Goal: Obtain resource: Download file/media

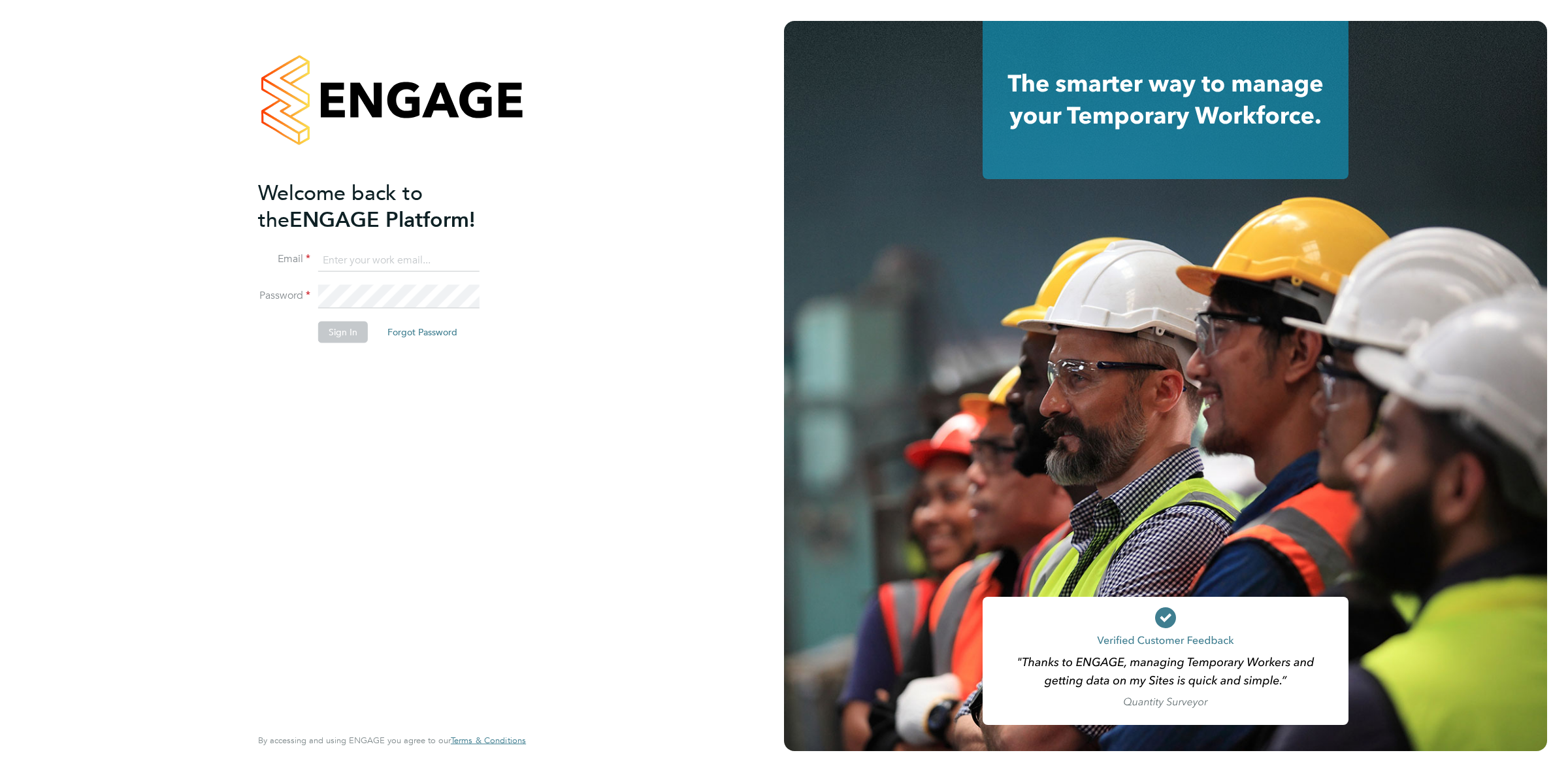
type input "katieh@dannysullivan.co.uk"
click at [338, 334] on button "Sign In" at bounding box center [343, 332] width 50 height 21
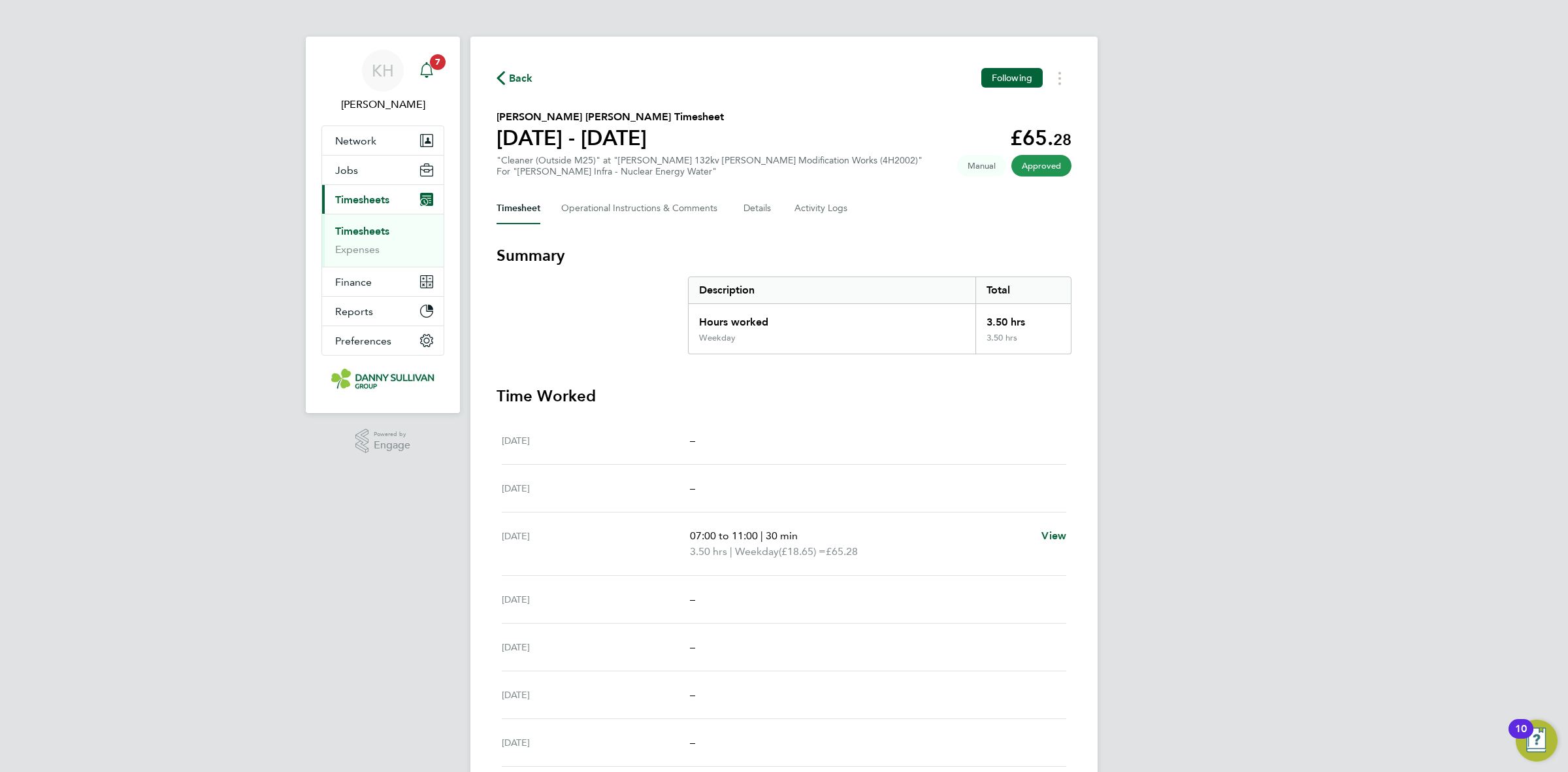
click at [419, 70] on icon "Main navigation" at bounding box center [427, 70] width 16 height 16
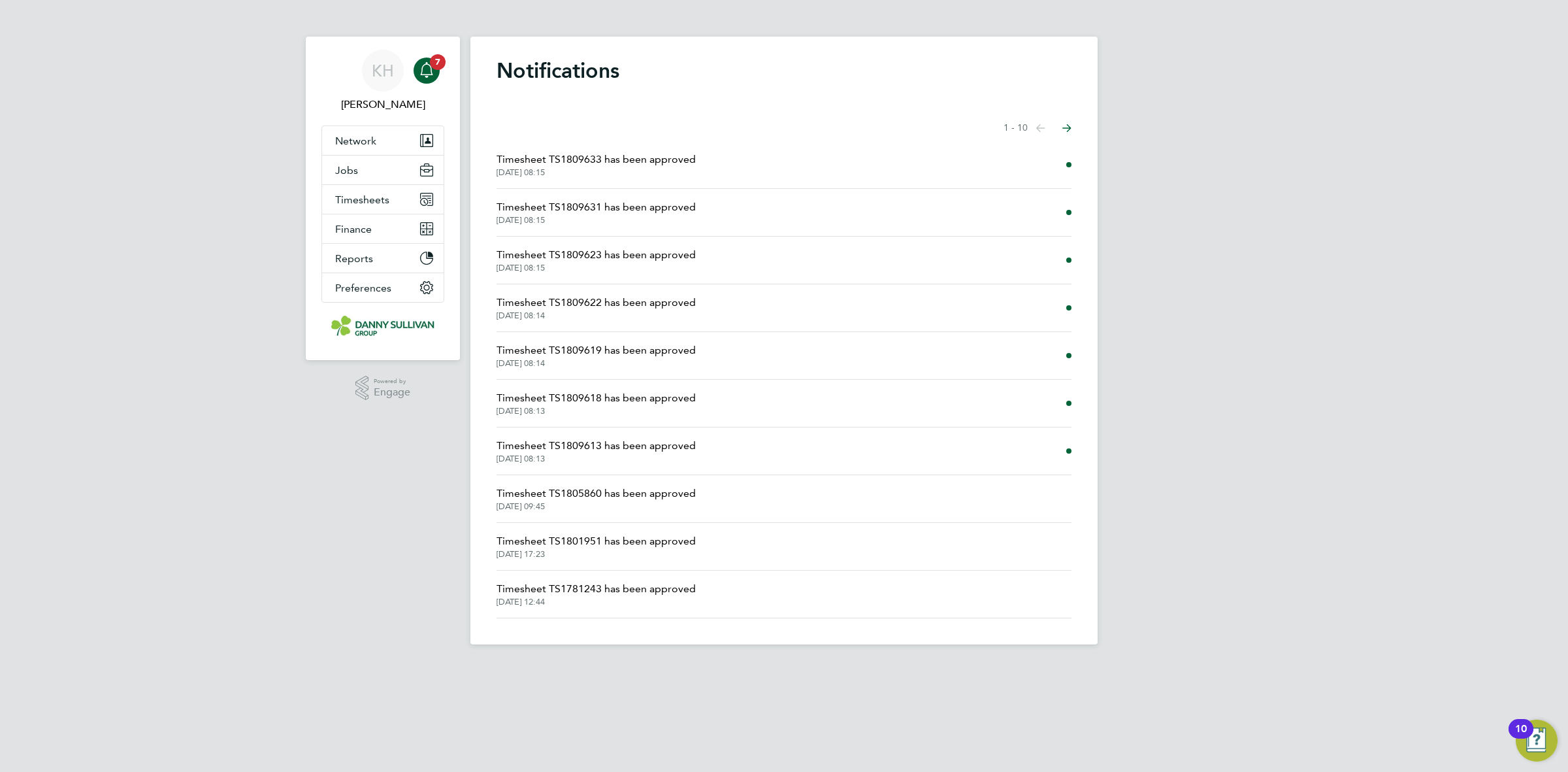
click at [611, 449] on span "Timesheet TS1809613 has been approved" at bounding box center [596, 445] width 199 height 16
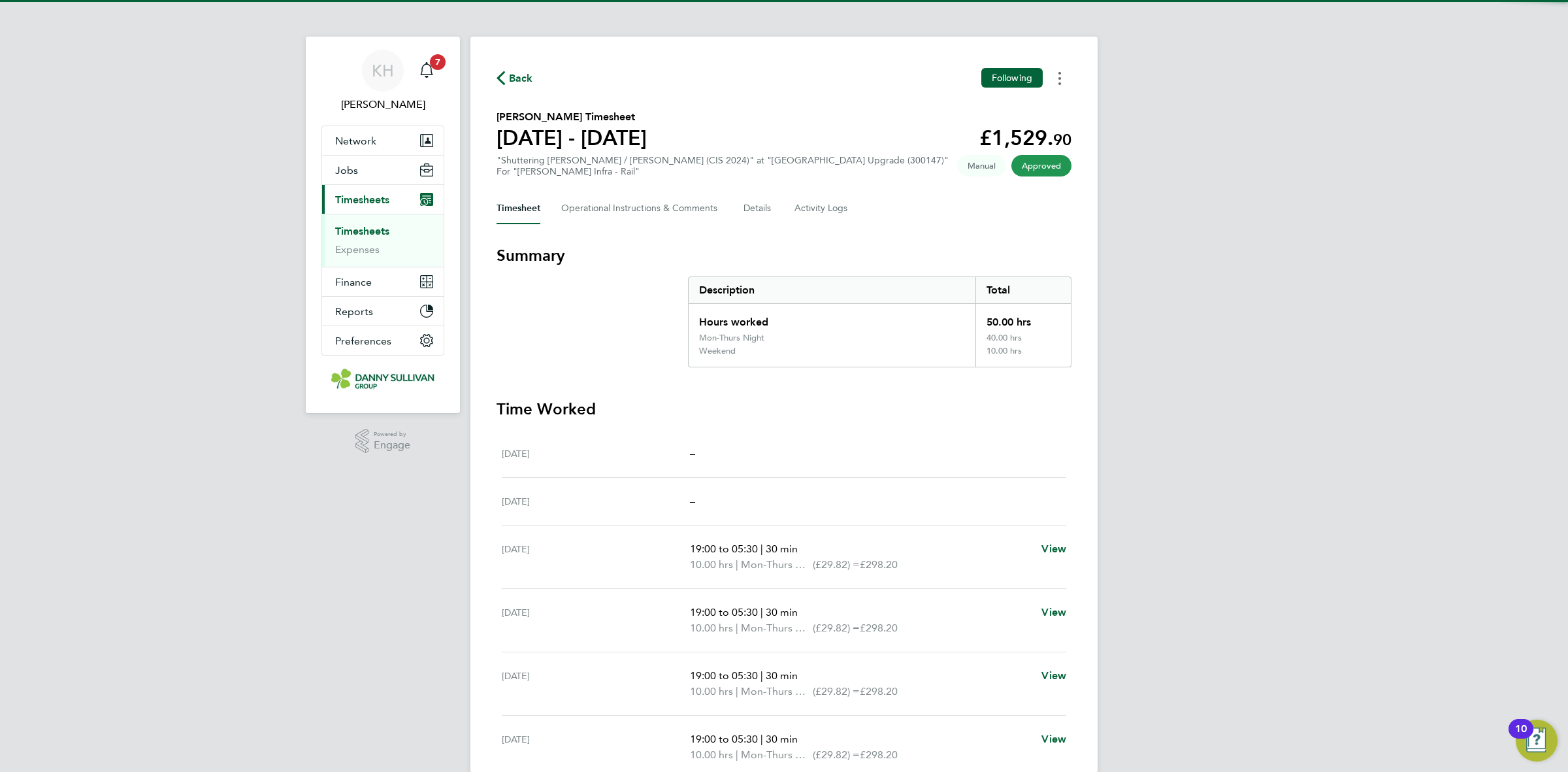
click at [1062, 82] on button "Timesheets Menu" at bounding box center [1060, 78] width 24 height 20
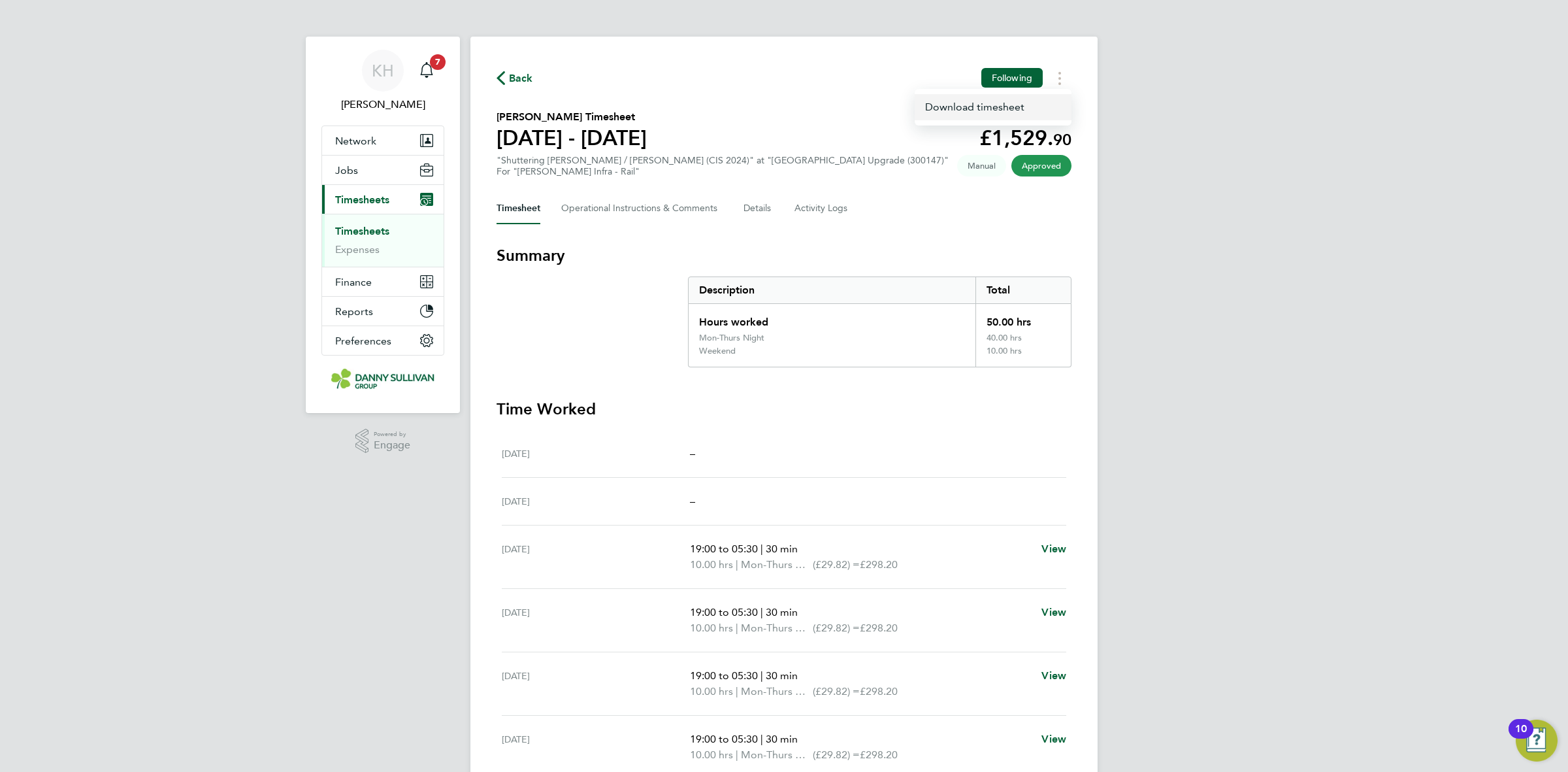
click at [1039, 114] on link "Download timesheet" at bounding box center [993, 107] width 157 height 26
click at [430, 72] on icon "Main navigation" at bounding box center [427, 70] width 16 height 16
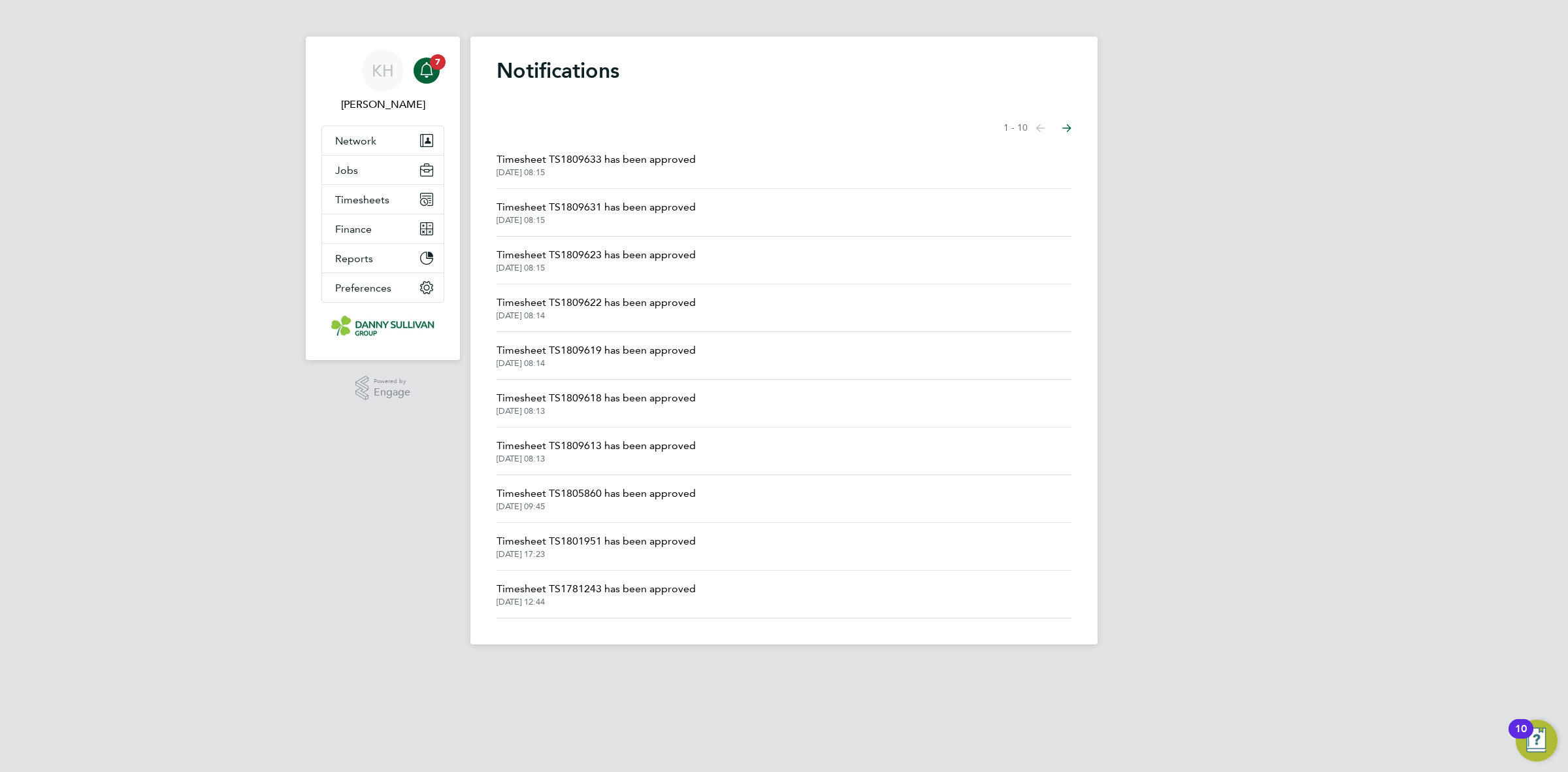
click at [565, 404] on span "Timesheet TS1809618 has been approved" at bounding box center [596, 398] width 199 height 16
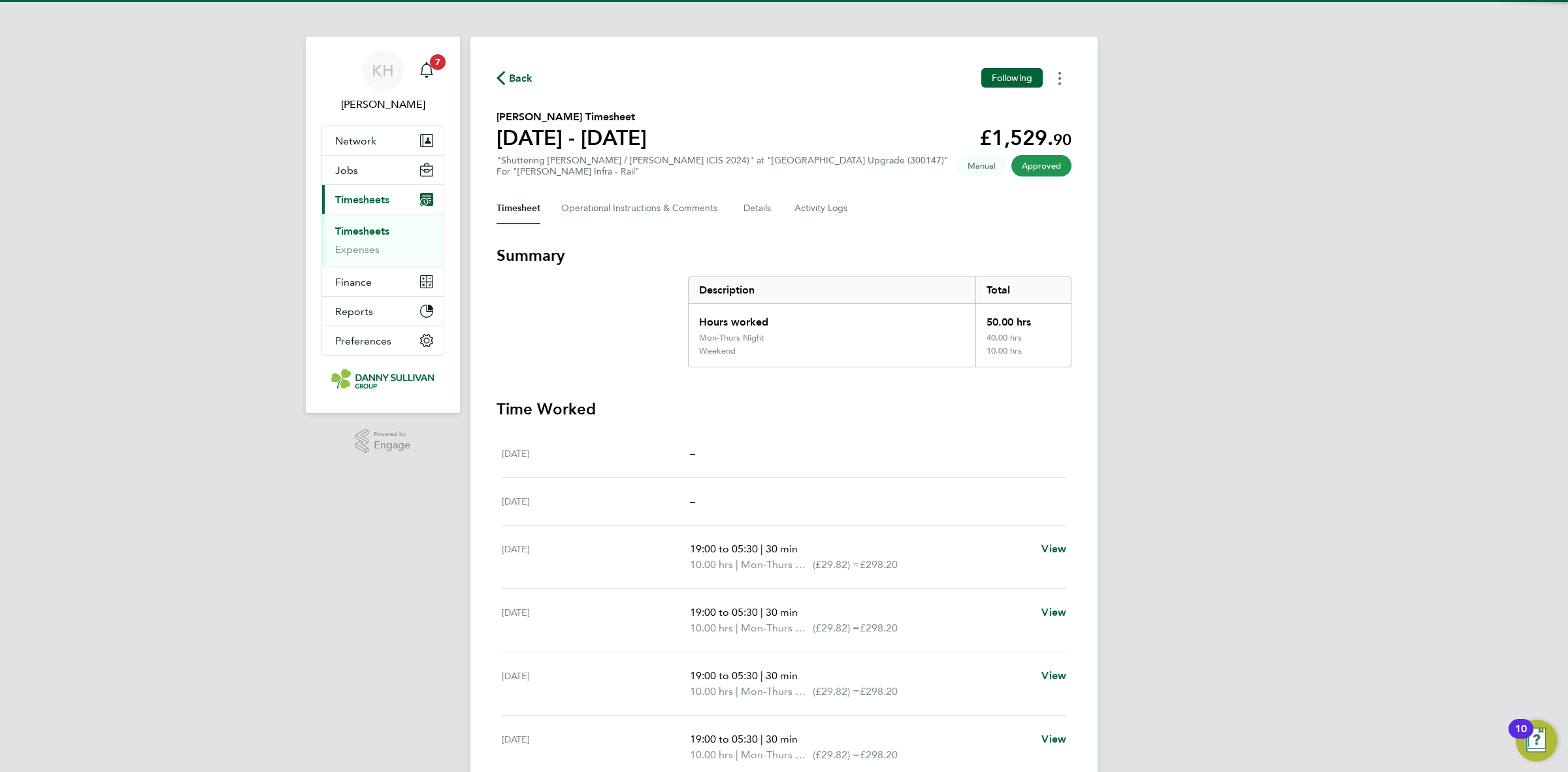
click at [1064, 79] on button "Timesheets Menu" at bounding box center [1060, 78] width 24 height 20
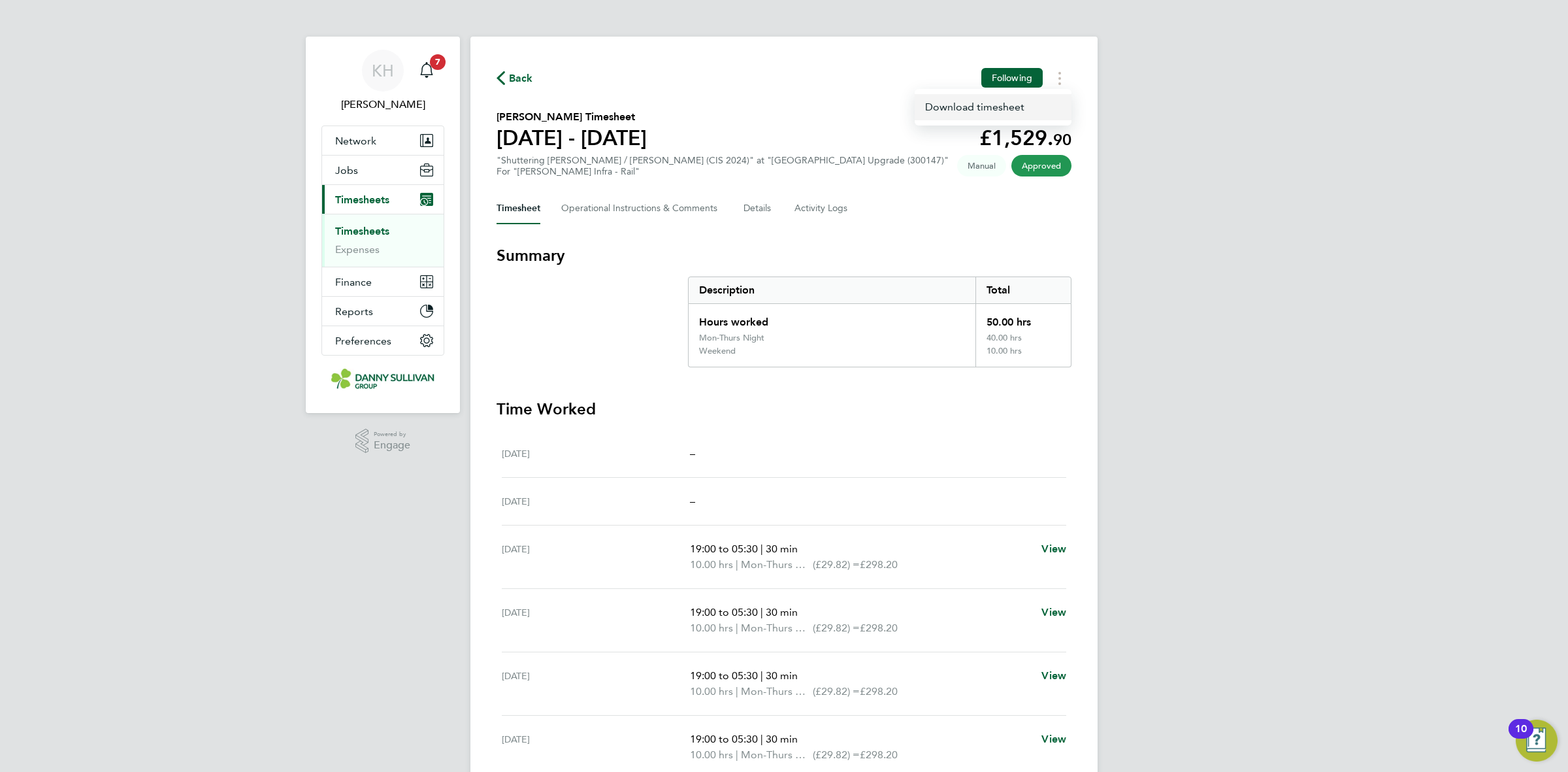
click at [1019, 106] on link "Download timesheet" at bounding box center [993, 107] width 157 height 26
click at [426, 66] on icon "Main navigation" at bounding box center [427, 70] width 16 height 16
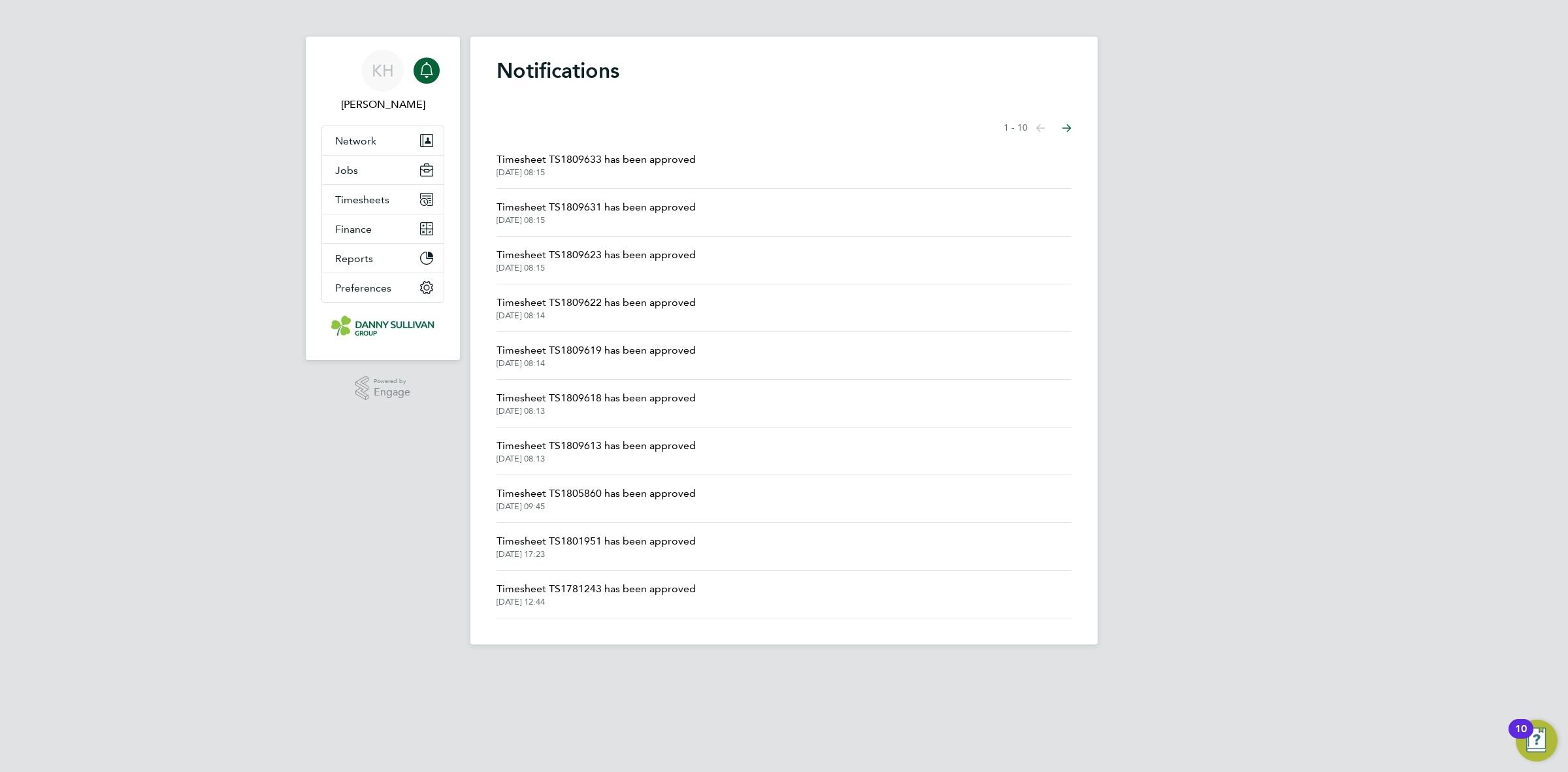
click at [544, 350] on span "Timesheet TS1809619 has been approved" at bounding box center [596, 350] width 199 height 16
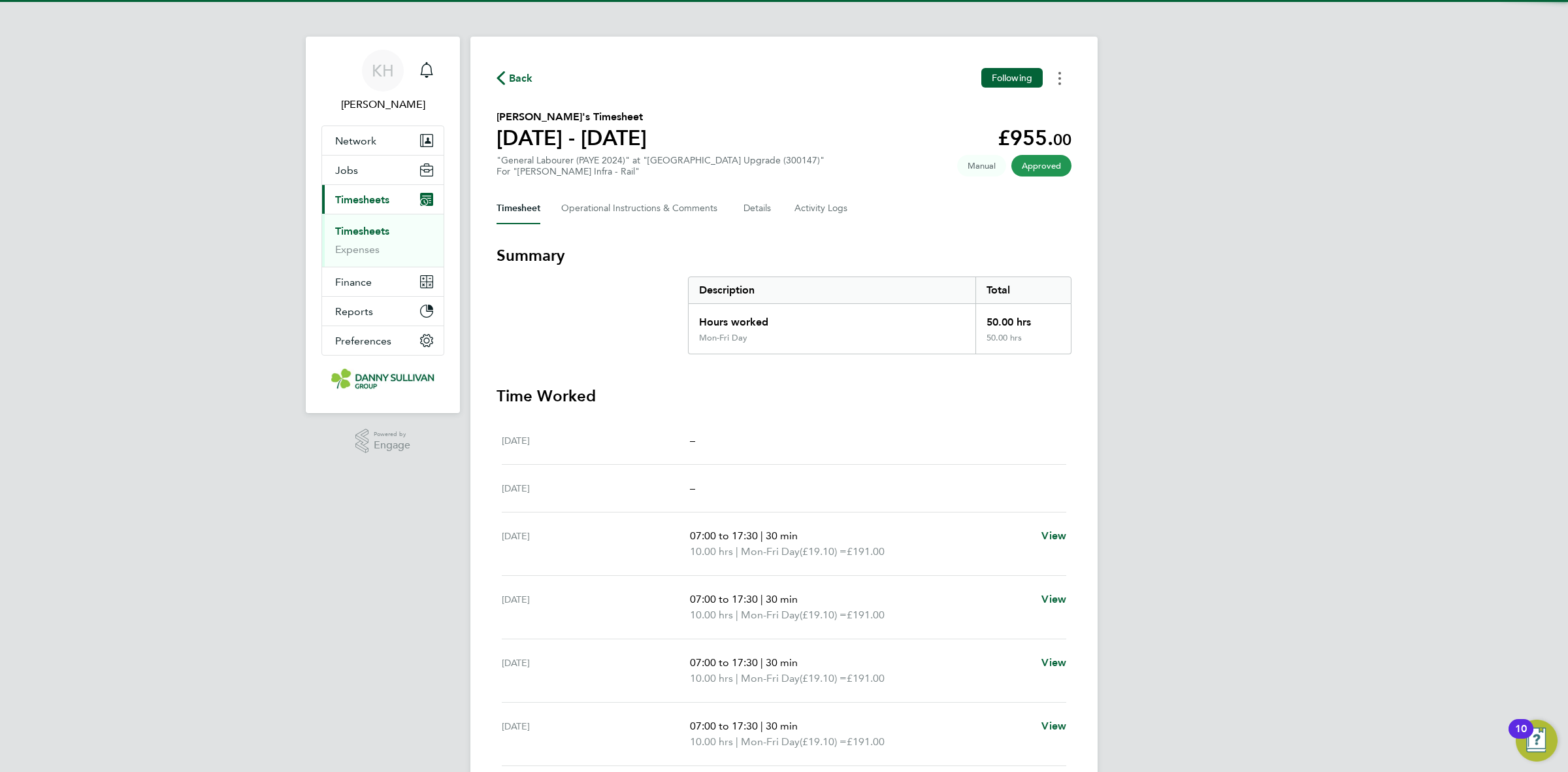
click at [1066, 75] on button "Timesheets Menu" at bounding box center [1060, 78] width 24 height 20
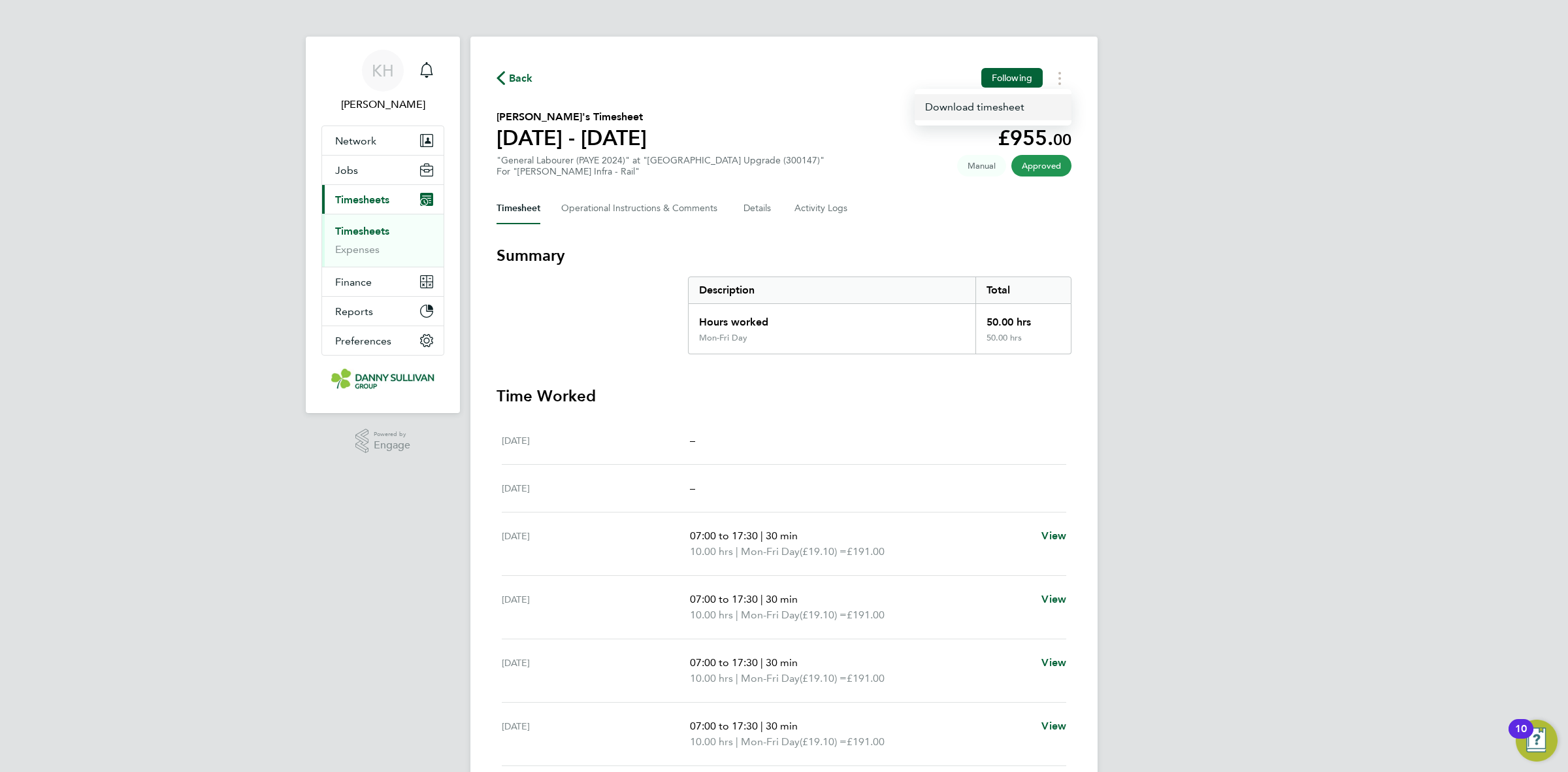
click at [1025, 108] on link "Download timesheet" at bounding box center [993, 107] width 157 height 26
click at [426, 66] on icon "Main navigation" at bounding box center [427, 70] width 16 height 16
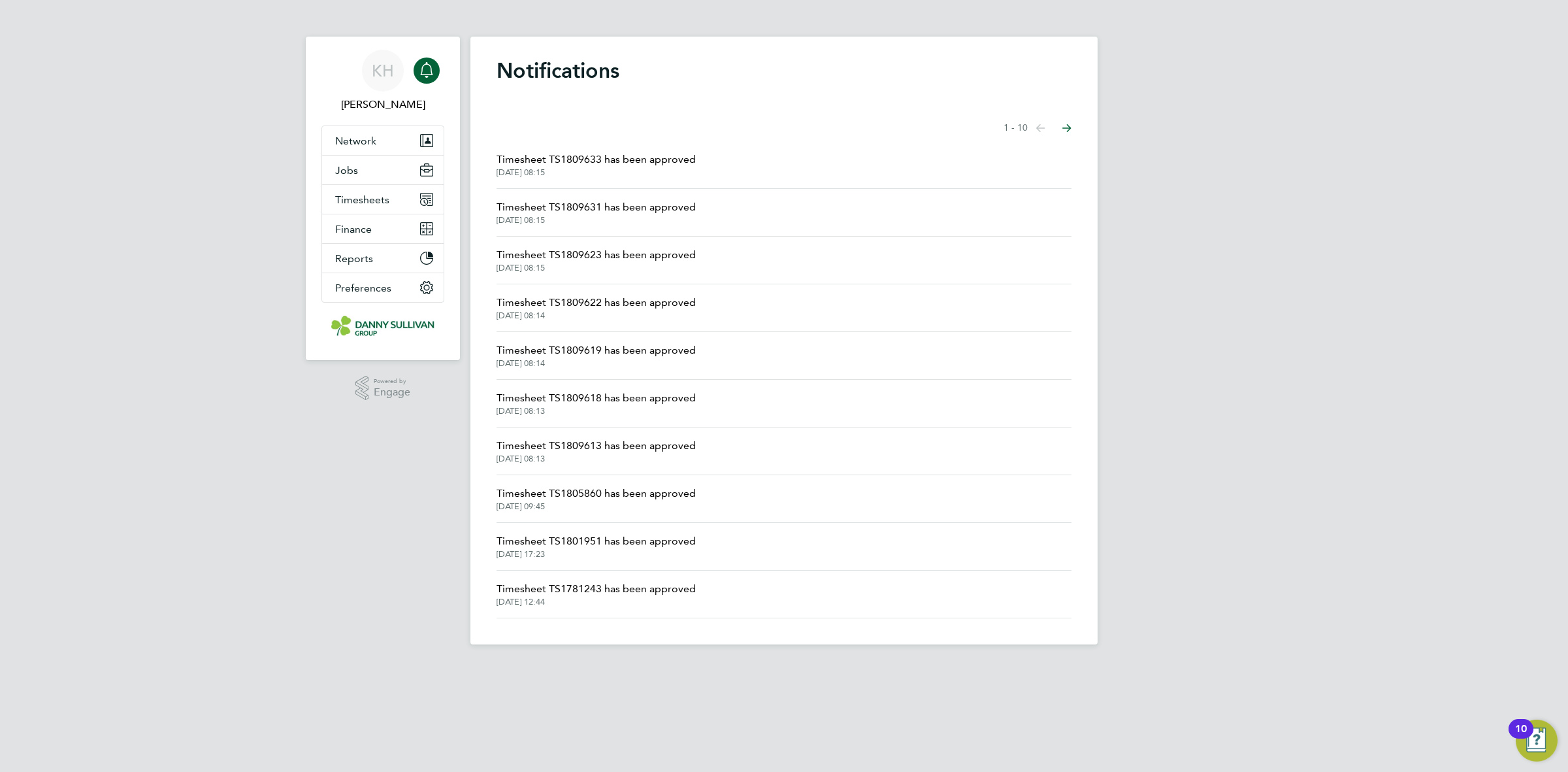
click at [538, 315] on span "[DATE] 08:14" at bounding box center [596, 315] width 199 height 11
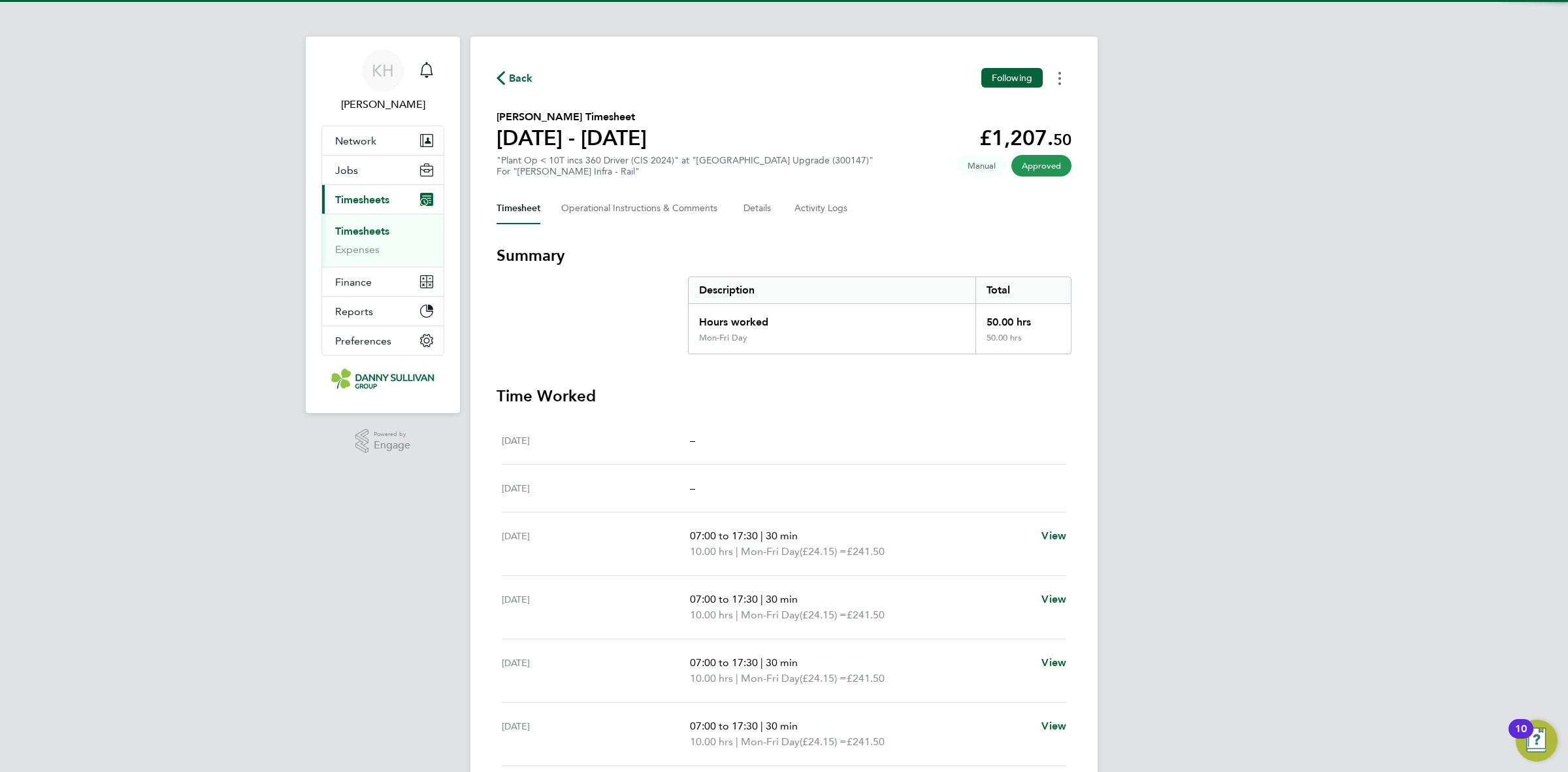
click at [1060, 79] on circle "Timesheets Menu" at bounding box center [1060, 78] width 3 height 3
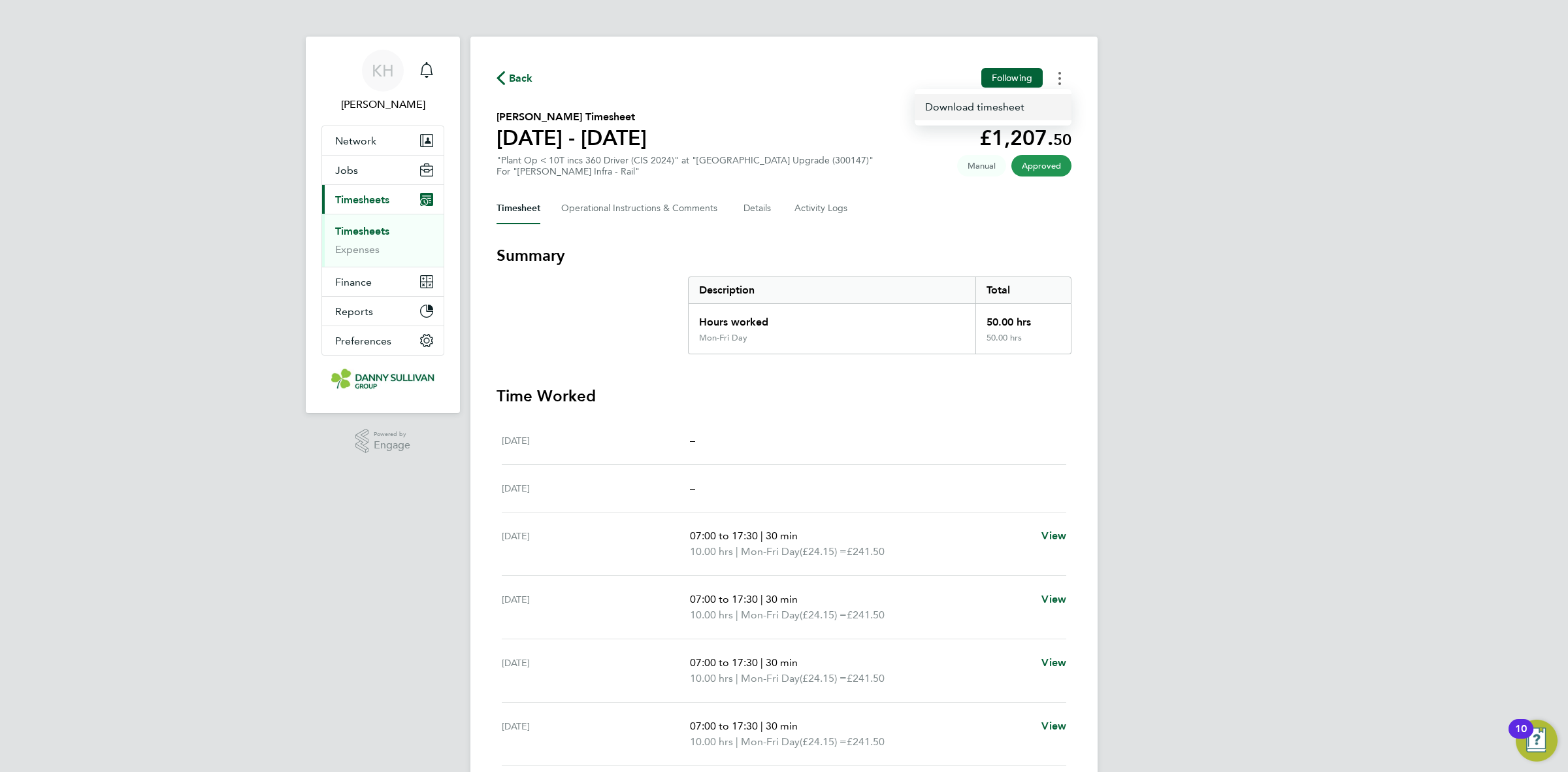
click at [1038, 116] on link "Download timesheet" at bounding box center [993, 107] width 157 height 26
click at [423, 76] on icon "Main navigation" at bounding box center [427, 70] width 16 height 16
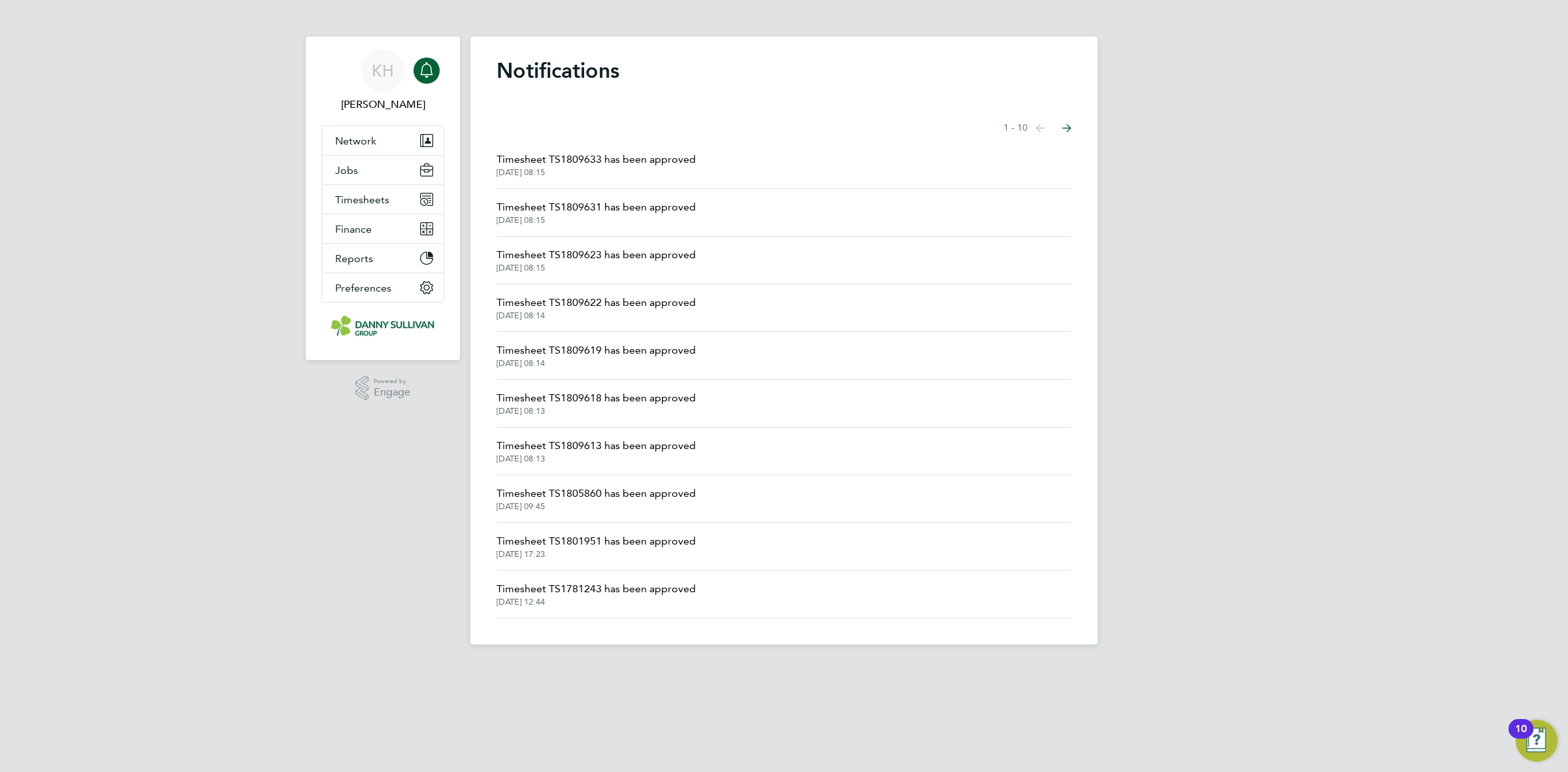
click at [559, 265] on span "[DATE] 08:15" at bounding box center [596, 268] width 199 height 11
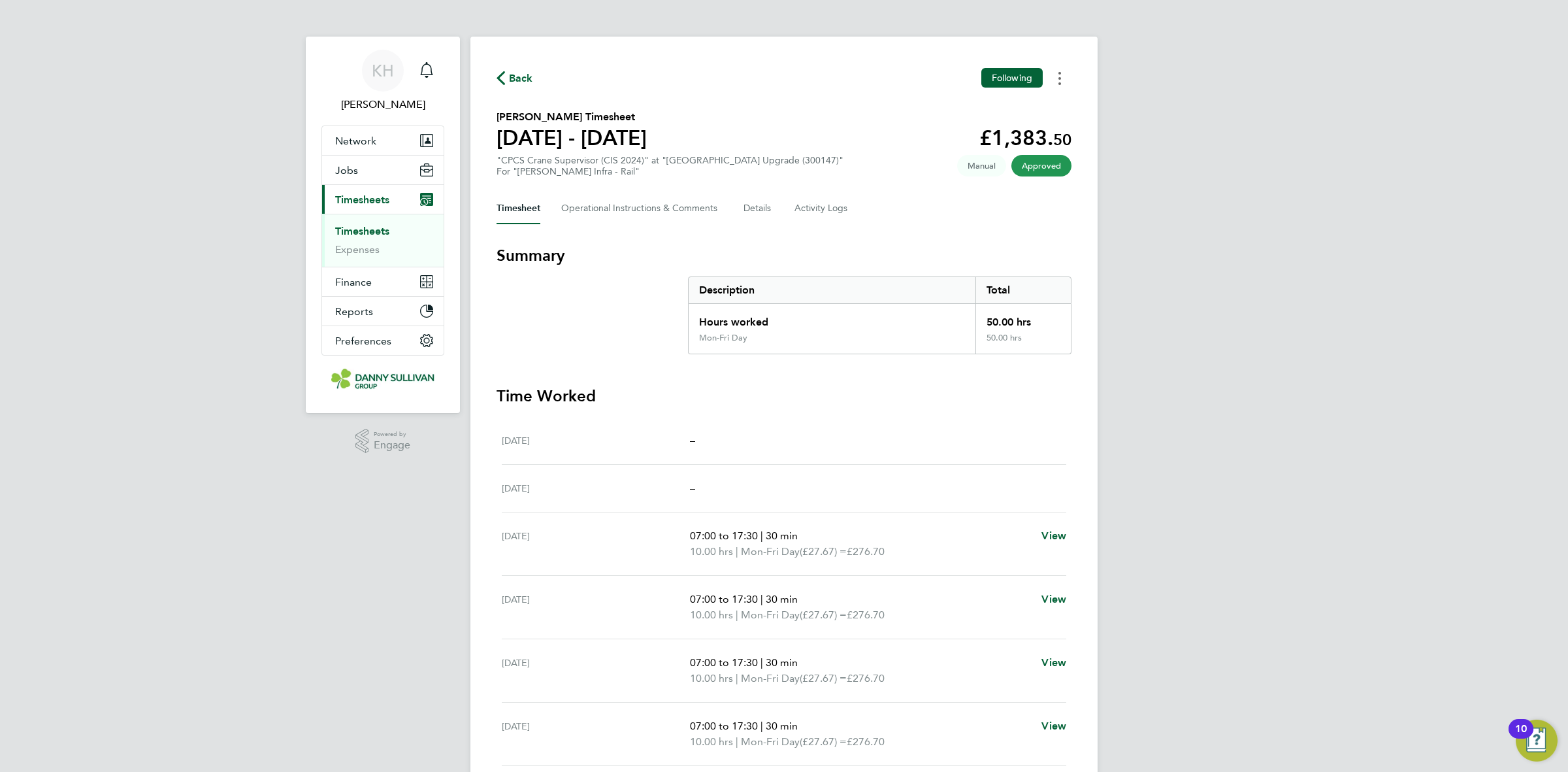
click at [1057, 82] on button "Timesheets Menu" at bounding box center [1060, 78] width 24 height 20
click at [1004, 116] on link "Download timesheet" at bounding box center [993, 107] width 157 height 26
click at [423, 77] on icon "Main navigation" at bounding box center [427, 70] width 16 height 16
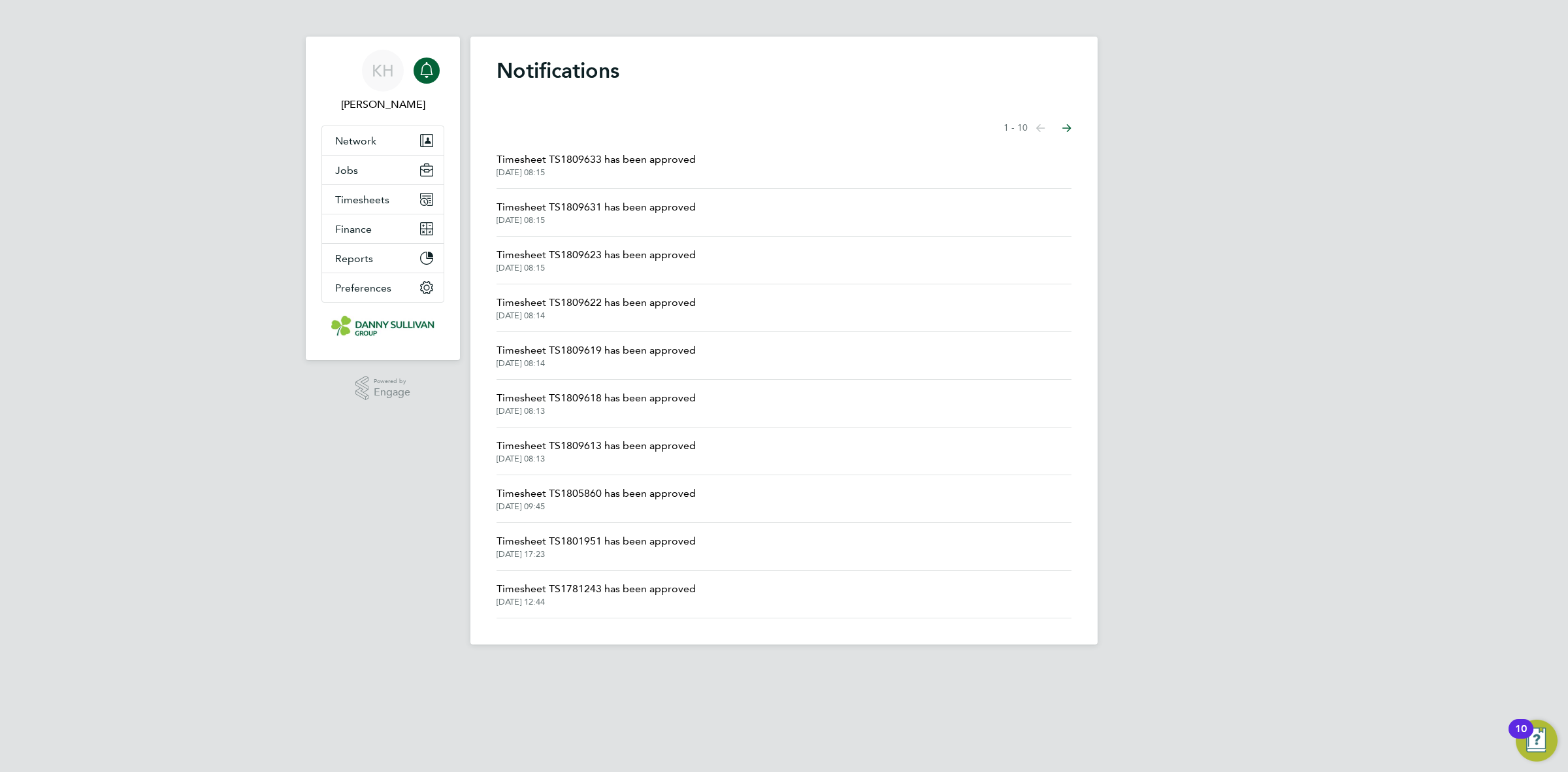
click at [563, 210] on span "Timesheet TS1809631 has been approved" at bounding box center [596, 207] width 199 height 16
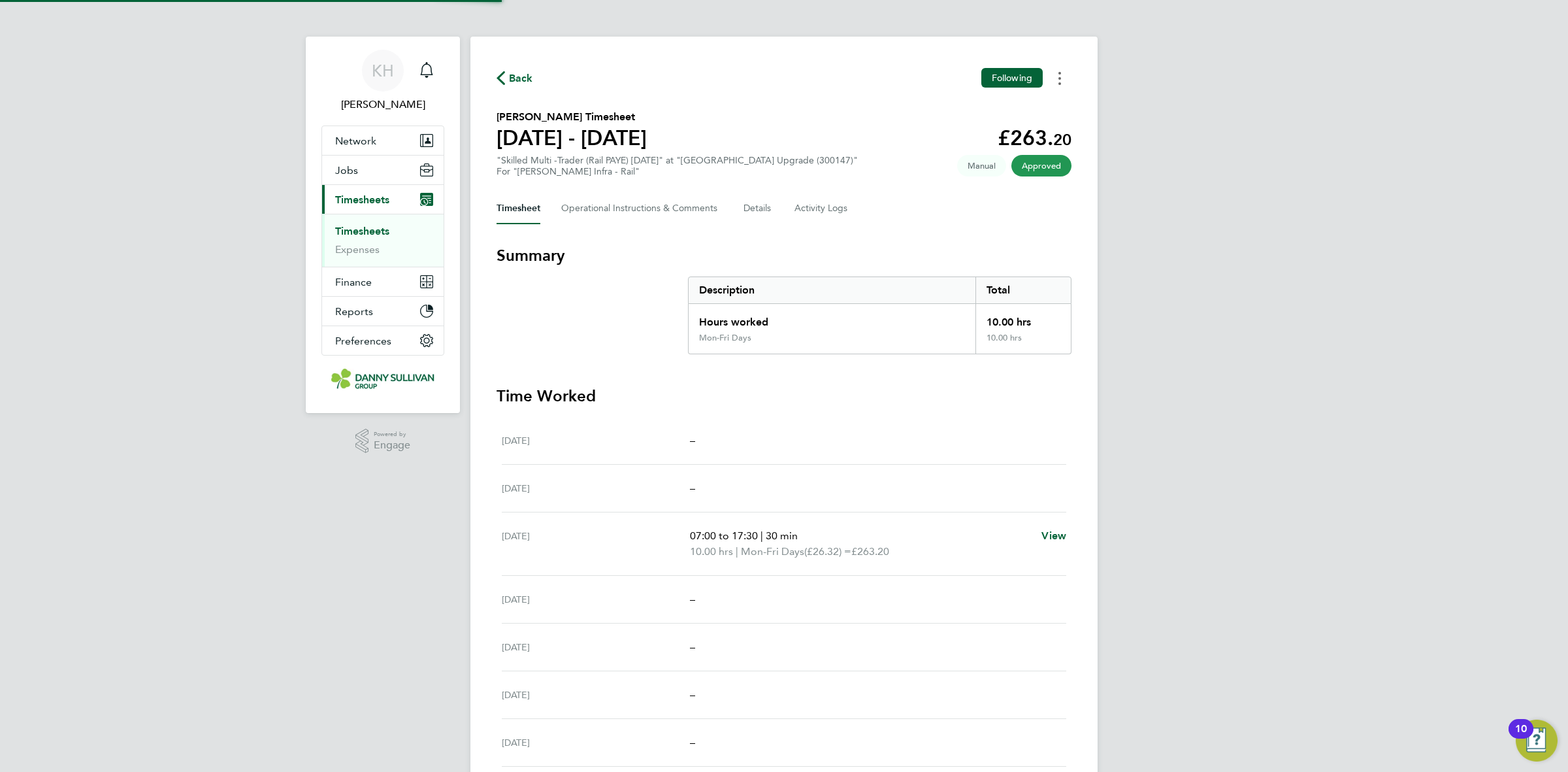
click at [1062, 83] on button "Timesheets Menu" at bounding box center [1060, 78] width 24 height 20
click at [969, 114] on link "Download timesheet" at bounding box center [993, 107] width 157 height 26
click at [436, 64] on div "Main navigation" at bounding box center [427, 71] width 26 height 26
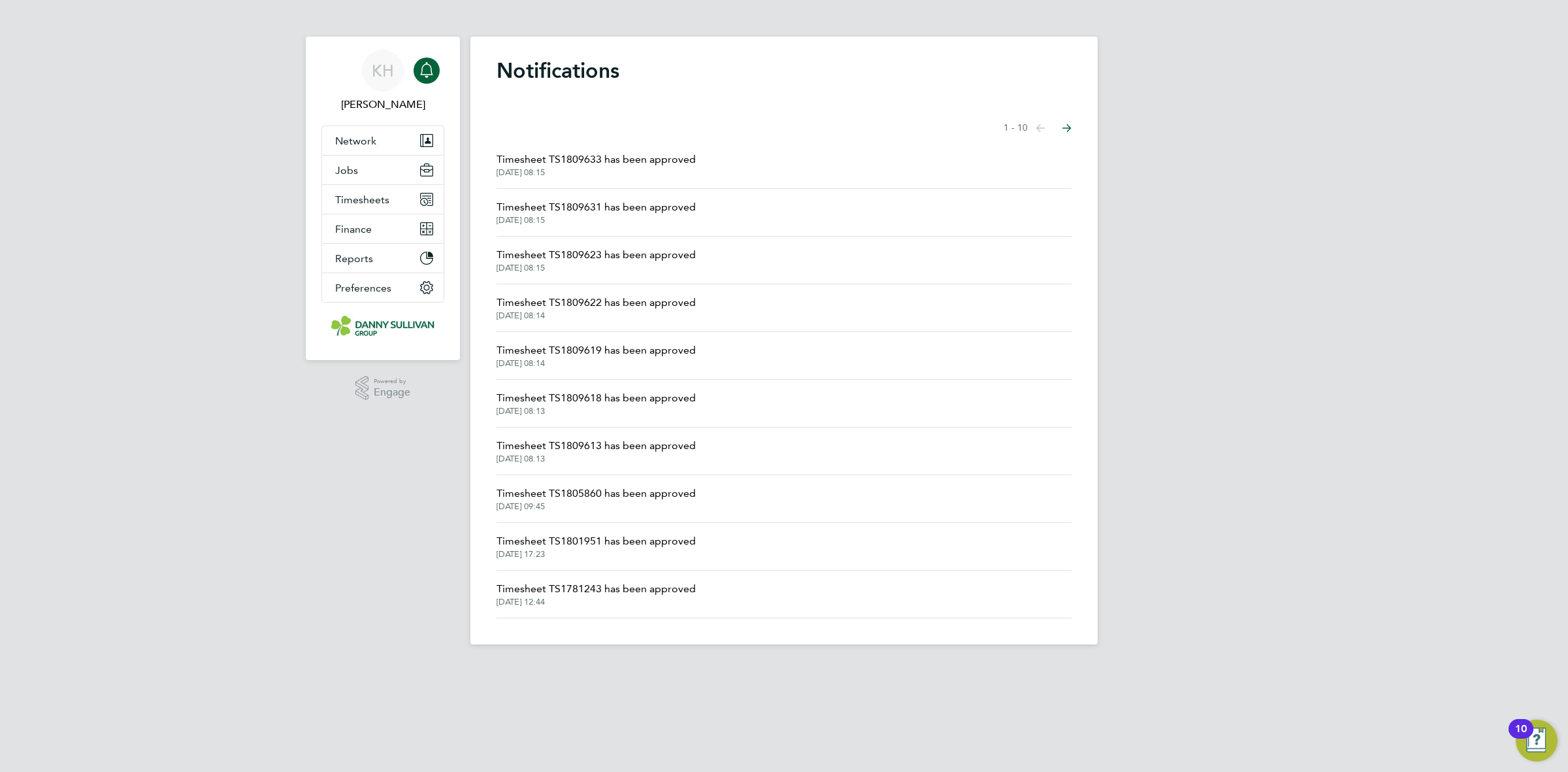
click at [564, 164] on span "Timesheet TS1809633 has been approved" at bounding box center [596, 160] width 199 height 16
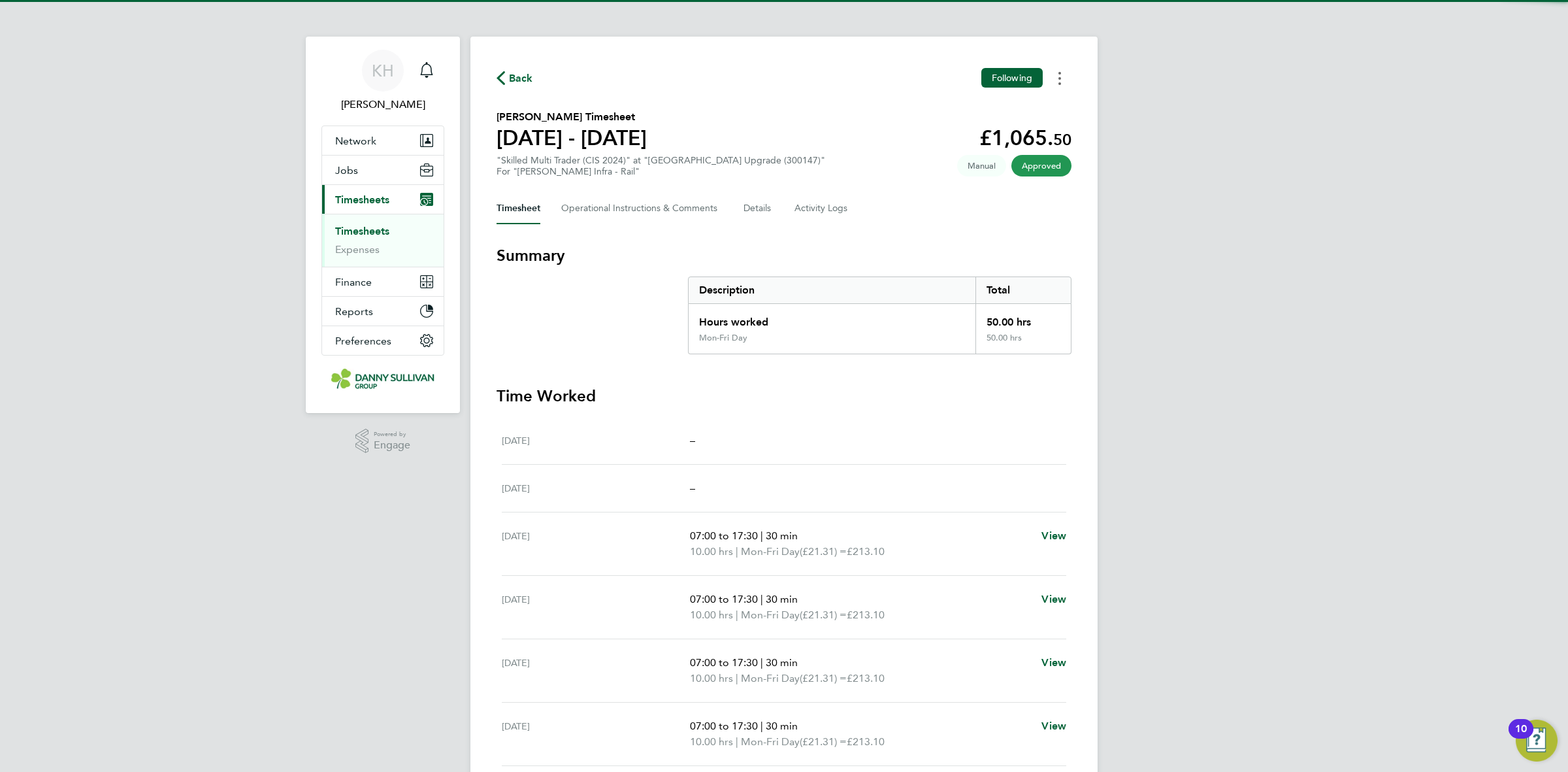
click at [1059, 83] on icon "Timesheets Menu" at bounding box center [1060, 78] width 3 height 13
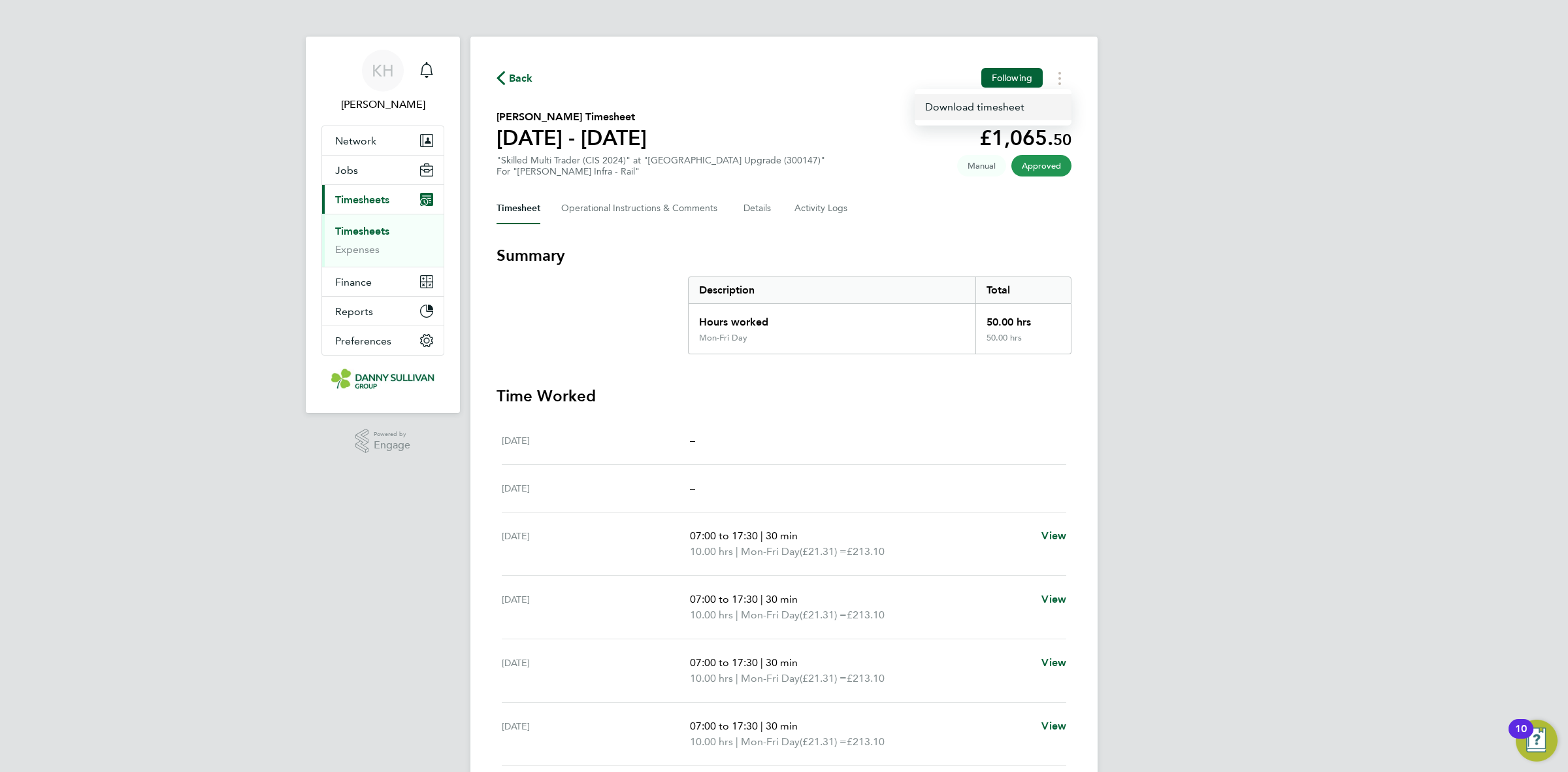
click at [982, 118] on link "Download timesheet" at bounding box center [993, 107] width 157 height 26
